Goal: Task Accomplishment & Management: Manage account settings

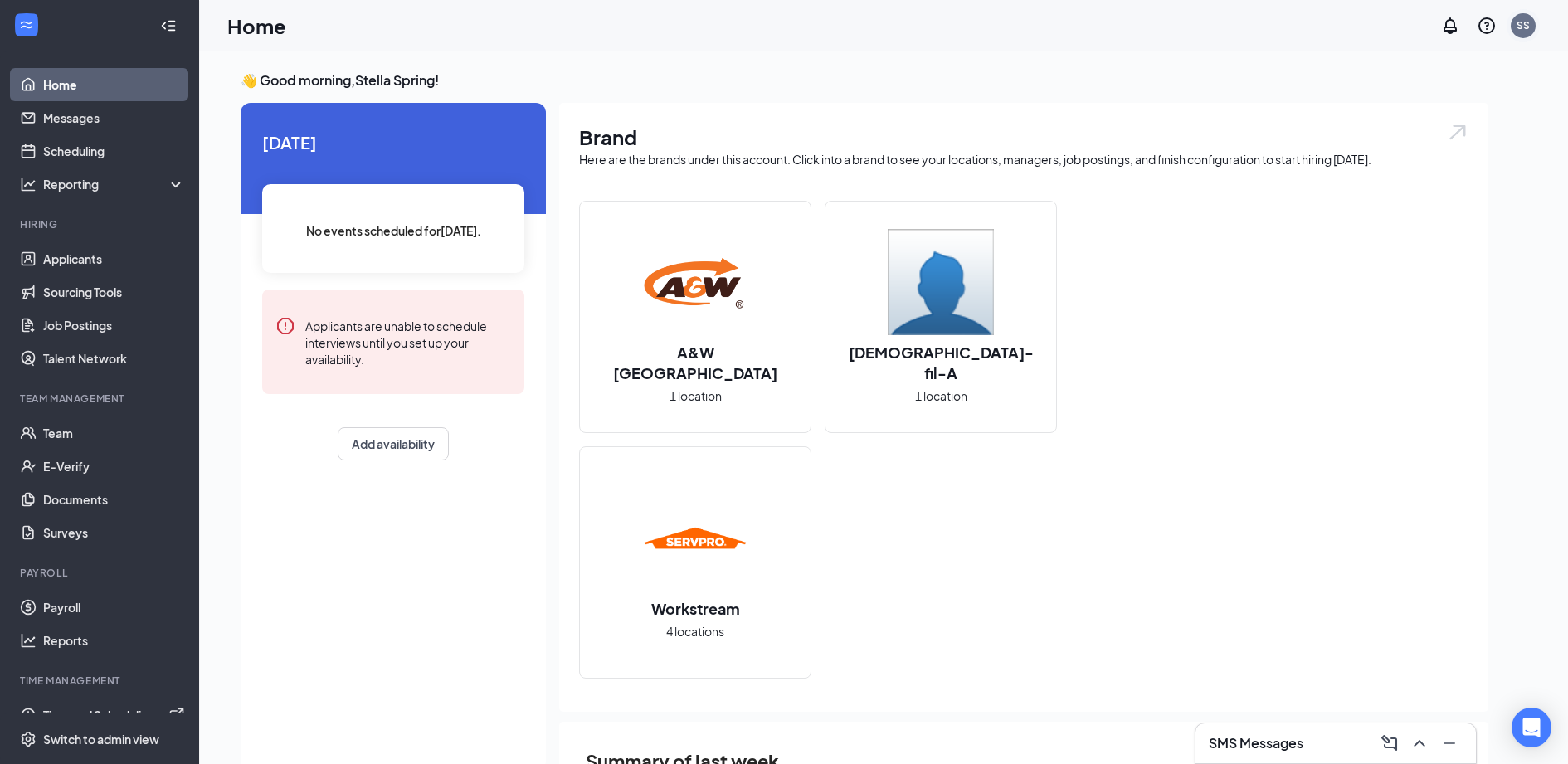
click at [1514, 31] on div "SS" at bounding box center [1523, 25] width 25 height 25
click at [1400, 210] on link "Switch account" at bounding box center [1392, 213] width 83 height 15
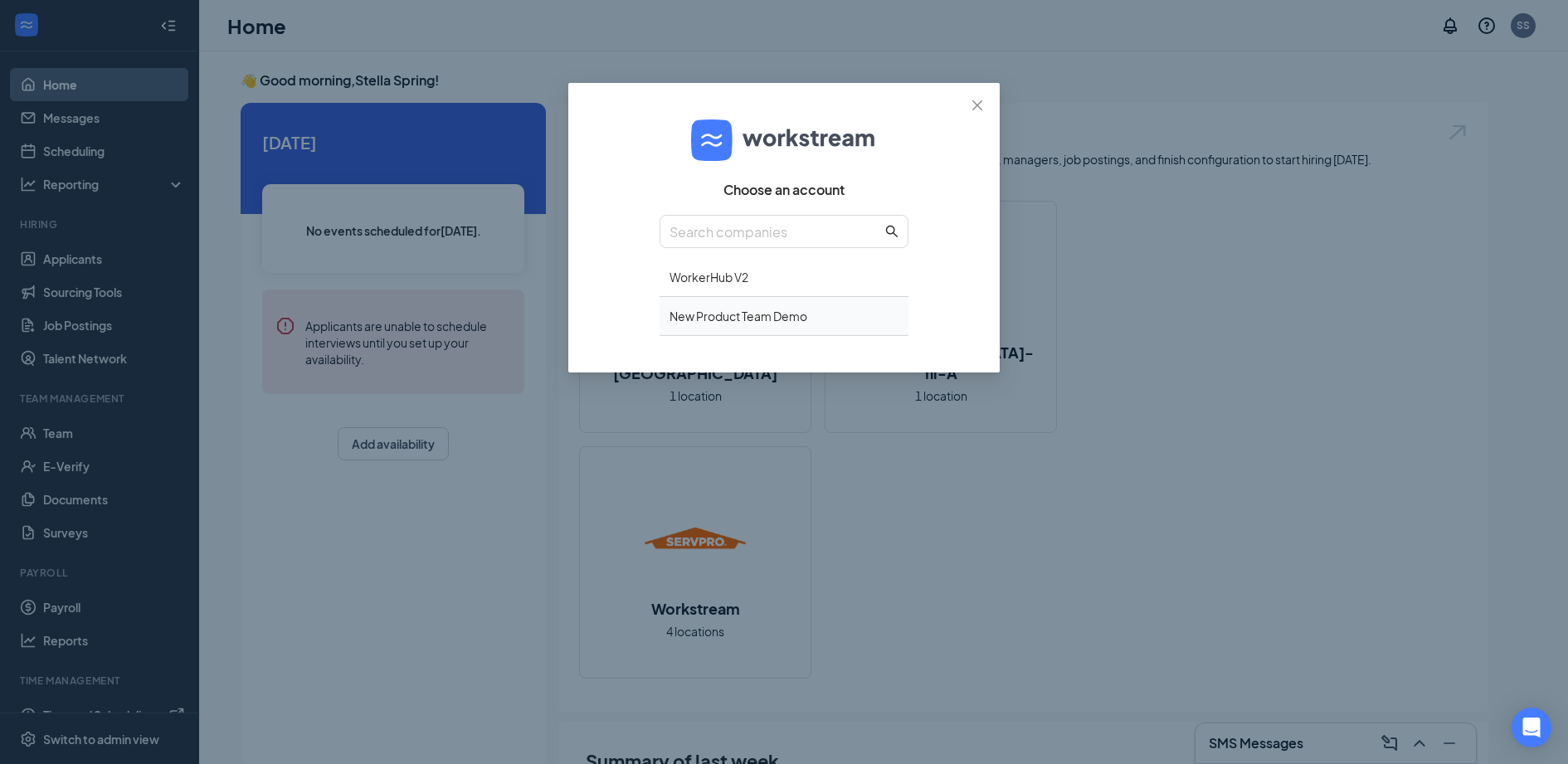
click at [740, 316] on div "New Product Team Demo" at bounding box center [784, 317] width 249 height 39
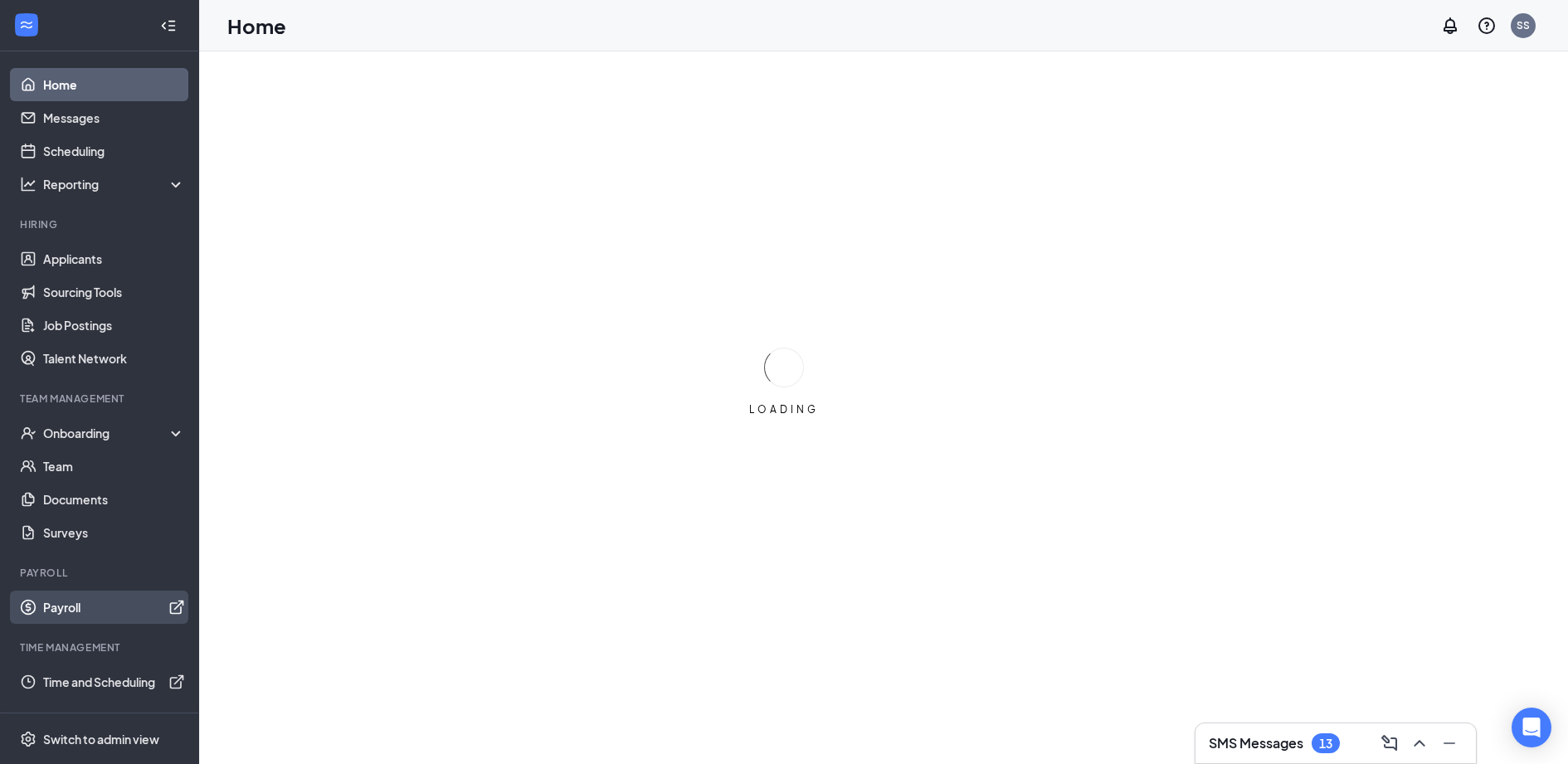
click at [77, 604] on link "Payroll" at bounding box center [114, 607] width 142 height 33
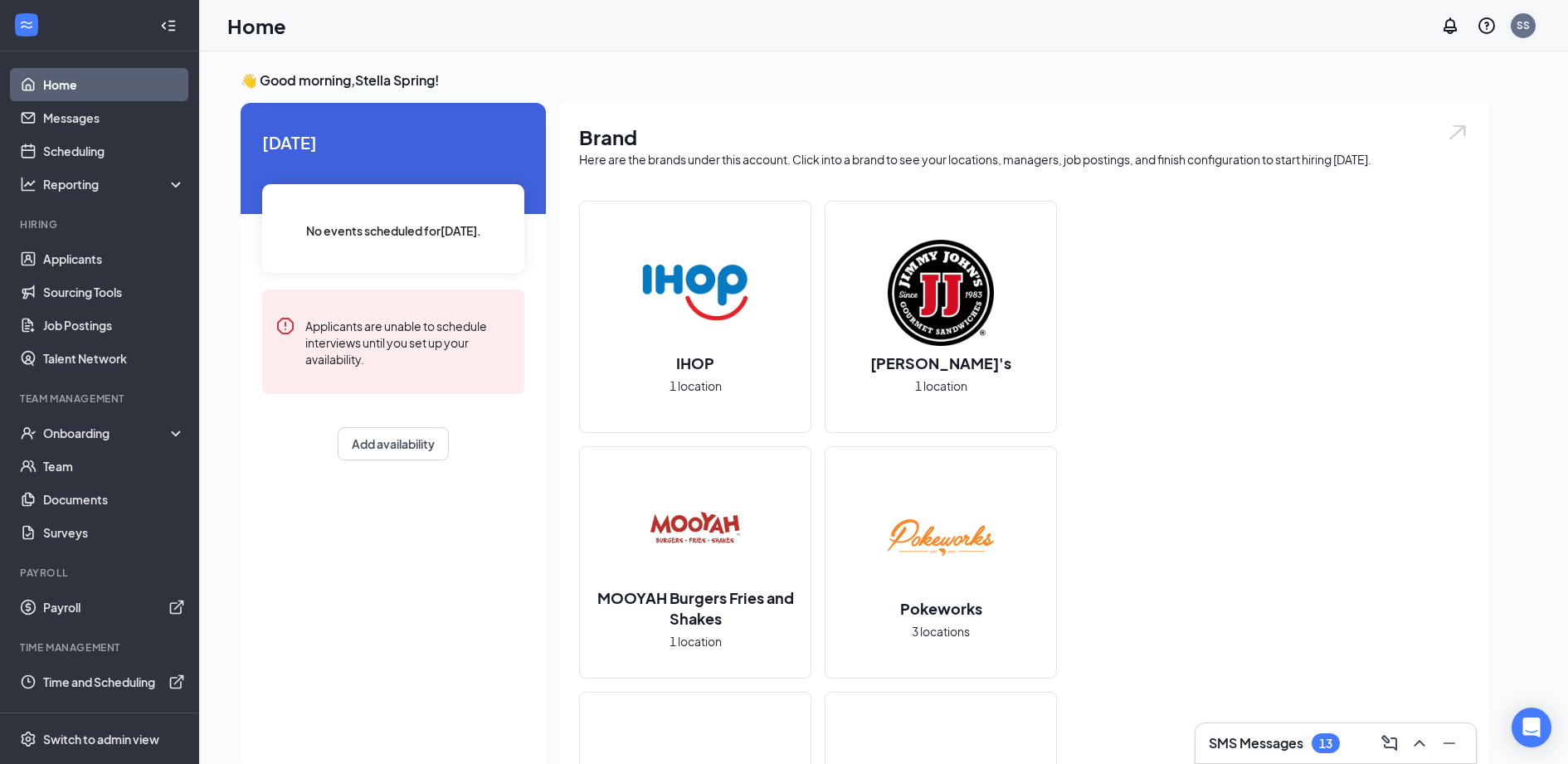
click at [1517, 24] on div "SS" at bounding box center [1523, 25] width 13 height 14
click at [1408, 220] on link "Switch account" at bounding box center [1392, 213] width 83 height 15
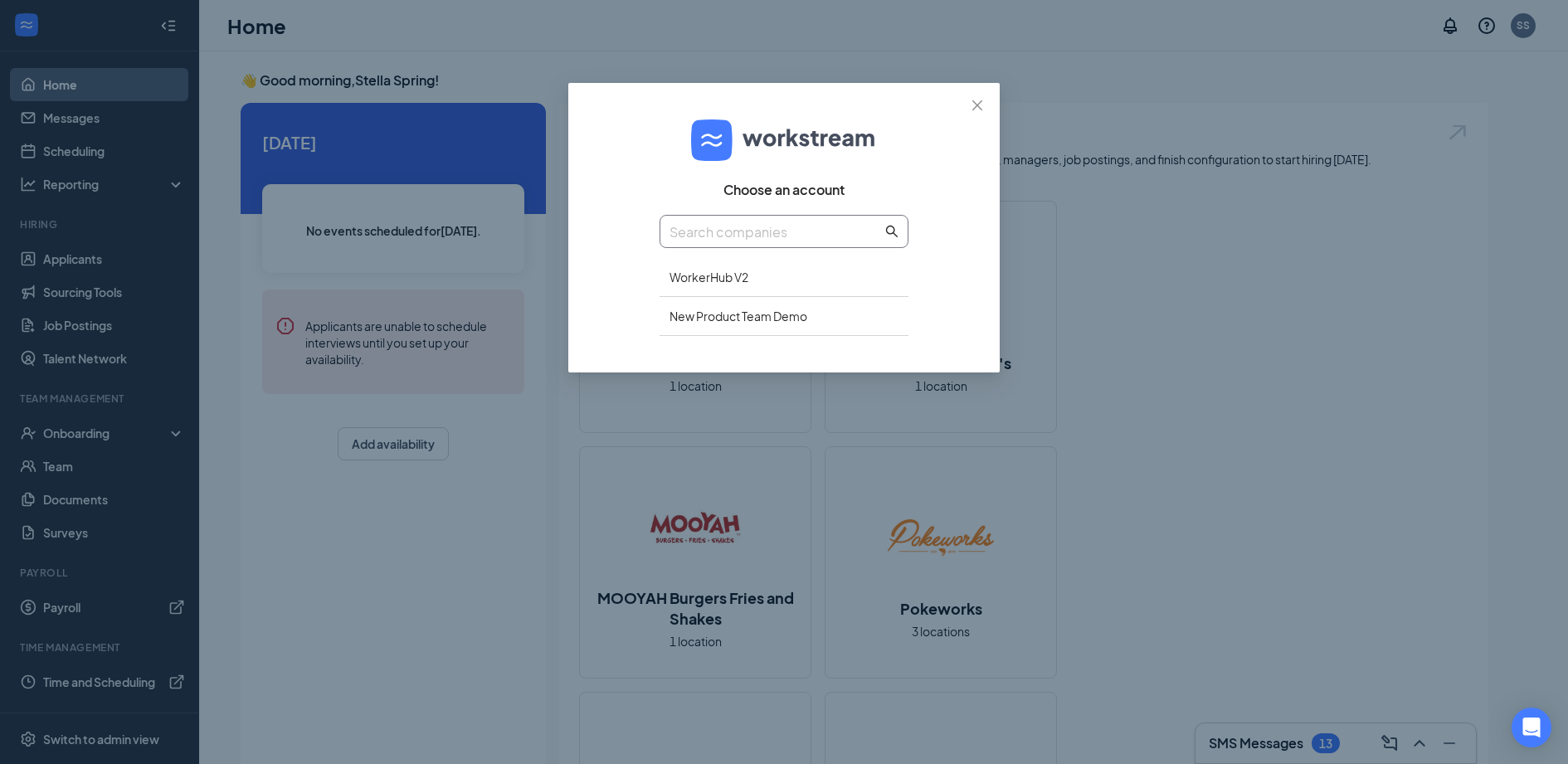
click at [794, 243] on span at bounding box center [784, 232] width 249 height 33
click at [705, 287] on div "WorkerHub V2" at bounding box center [784, 278] width 249 height 39
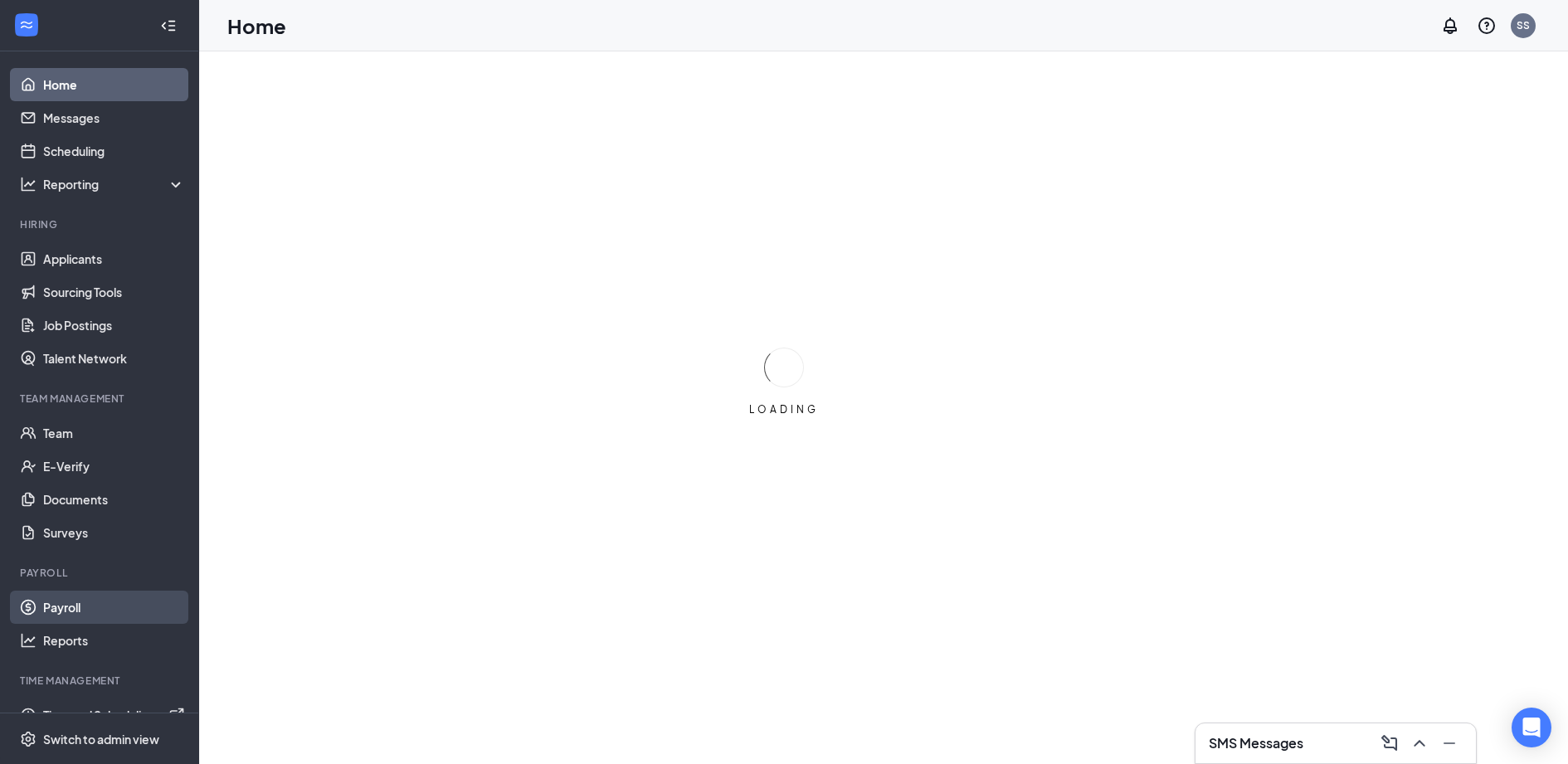
click at [65, 609] on link "Payroll" at bounding box center [114, 607] width 142 height 33
